Goal: Task Accomplishment & Management: Manage account settings

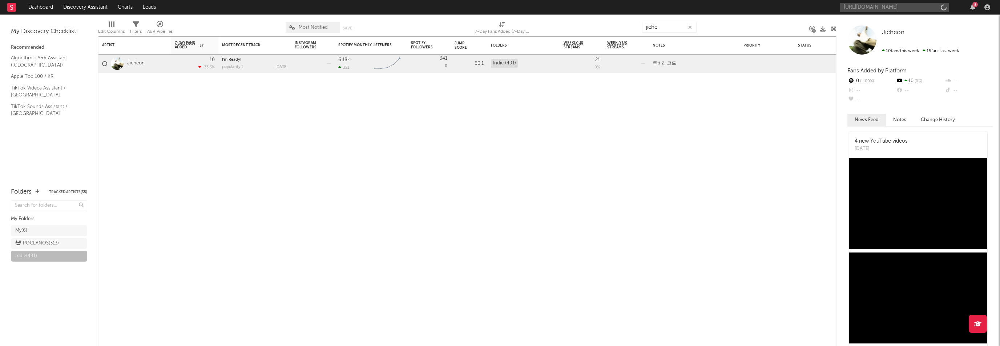
scroll to position [0, 49]
type input "[URL][DOMAIN_NAME]"
click at [898, 22] on div "Cloudybay" at bounding box center [905, 24] width 80 height 9
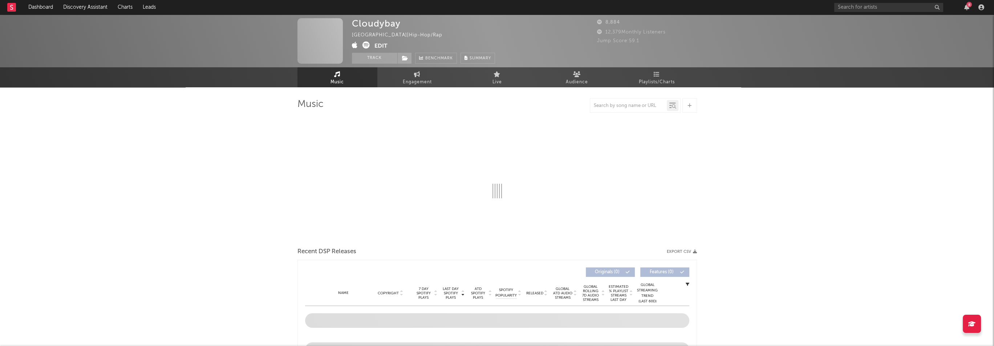
select select "6m"
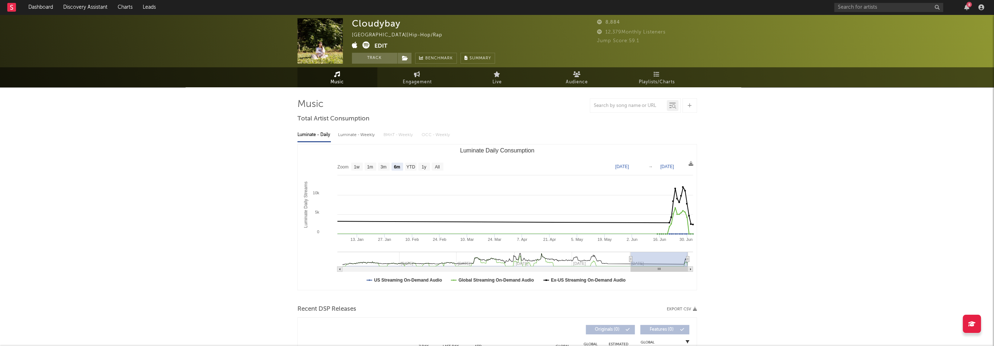
select select "6m"
click at [355, 46] on icon at bounding box center [355, 44] width 6 height 7
click at [380, 26] on div "Cloudybay" at bounding box center [376, 23] width 49 height 11
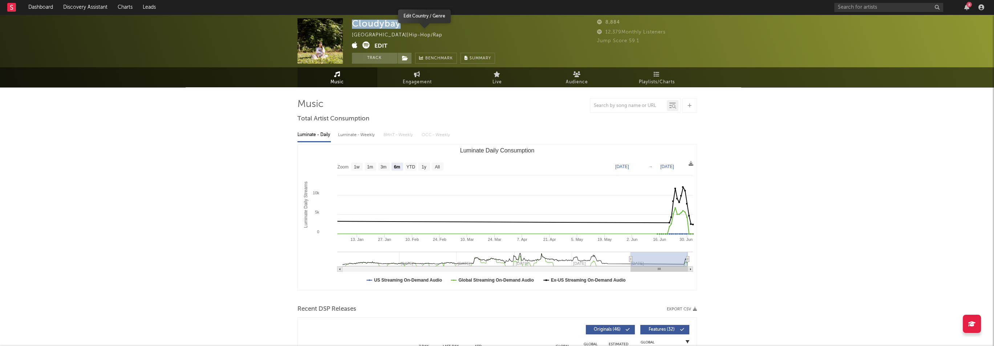
copy div "Cloudybay"
click at [378, 43] on button "Edit" at bounding box center [381, 45] width 13 height 9
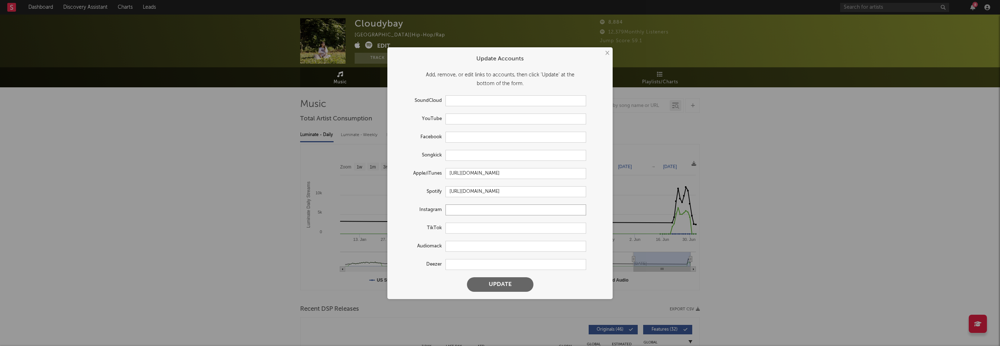
click at [480, 211] on input "text" at bounding box center [515, 209] width 141 height 11
paste input "[URL][DOMAIN_NAME][DOMAIN_NAME]"
type input "[URL][DOMAIN_NAME][DOMAIN_NAME]"
click at [464, 120] on input "text" at bounding box center [515, 118] width 141 height 11
paste input "[URL][DOMAIN_NAME]"
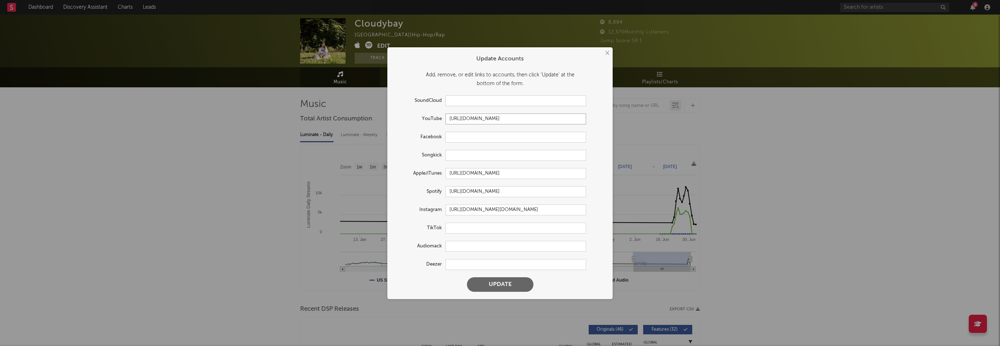
scroll to position [0, 45]
type input "[URL][DOMAIN_NAME]"
click at [515, 284] on button "Update" at bounding box center [500, 284] width 66 height 15
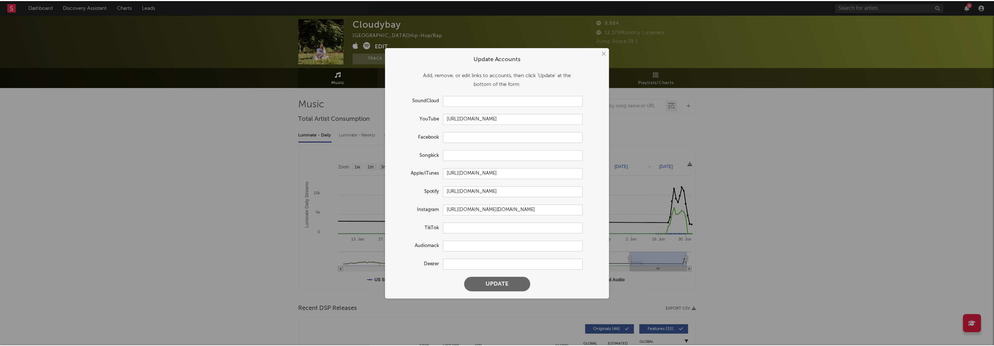
scroll to position [0, 0]
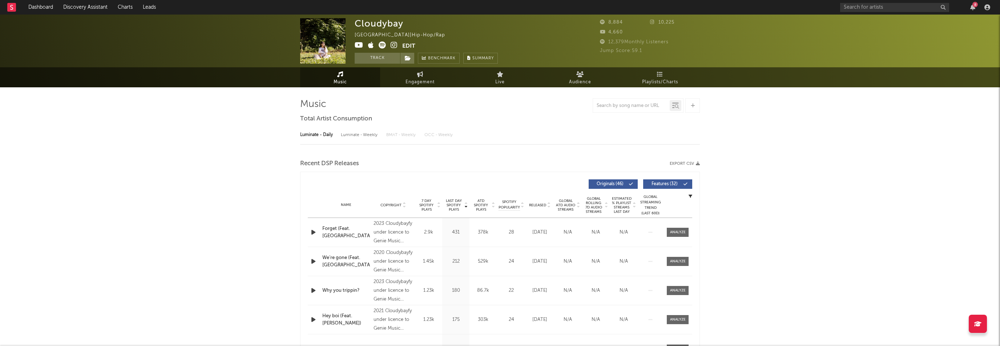
select select "6m"
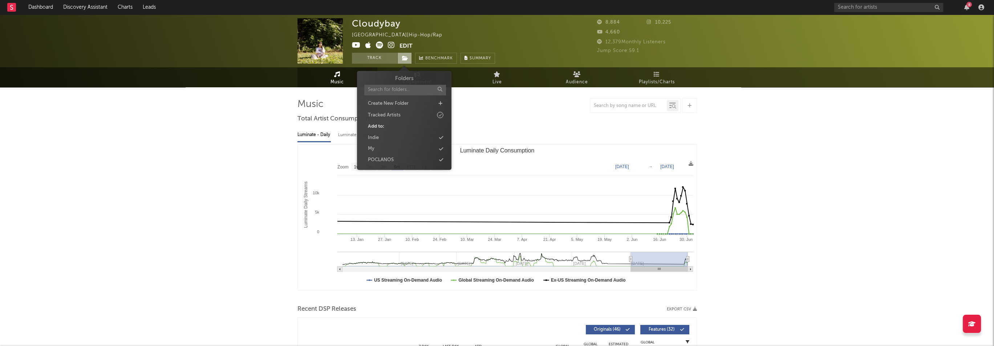
click at [405, 60] on icon at bounding box center [405, 58] width 6 height 5
click at [392, 139] on div "Indie" at bounding box center [405, 137] width 84 height 9
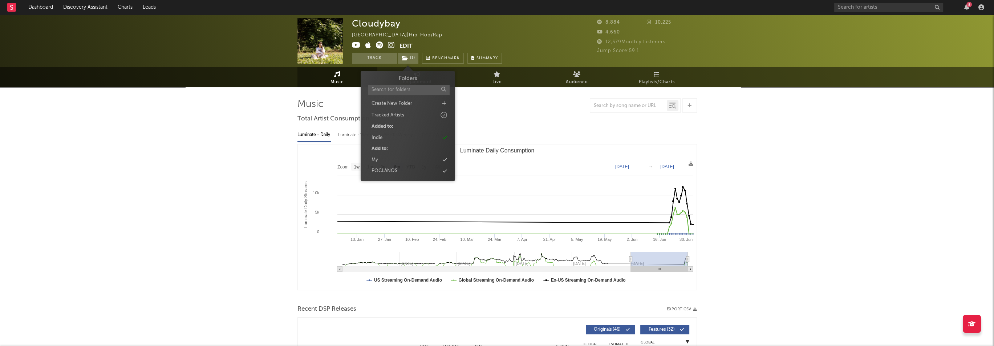
click at [551, 125] on div "Luminate - Daily Luminate - Weekly BMAT - Weekly OCC - Weekly Zoom 1w 1m 3m 6m …" at bounding box center [498, 208] width 400 height 167
